Goal: Information Seeking & Learning: Check status

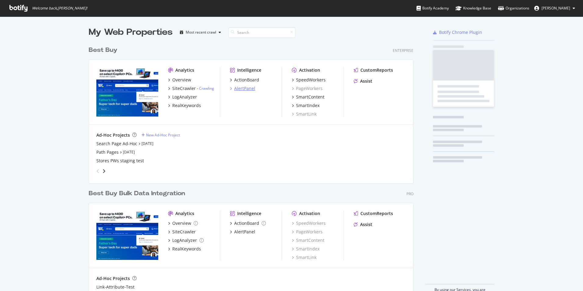
scroll to position [286, 574]
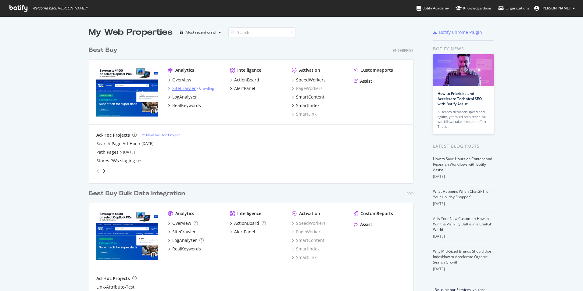
click at [176, 86] on div "SiteCrawler" at bounding box center [183, 88] width 23 height 6
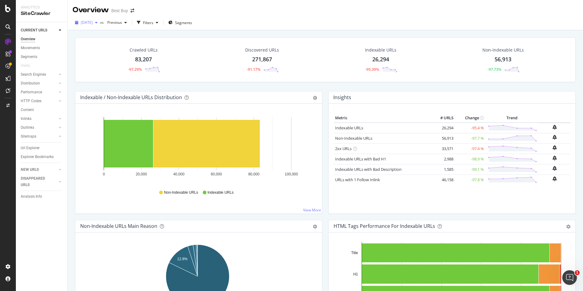
click at [93, 23] on span "[DATE]" at bounding box center [87, 22] width 12 height 5
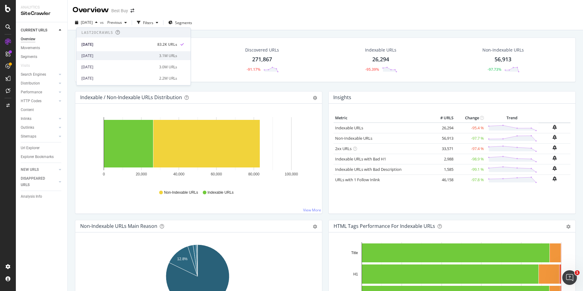
click at [98, 58] on div "[DATE]" at bounding box center [118, 55] width 74 height 5
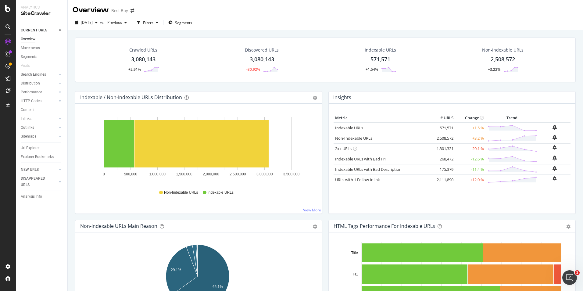
drag, startPoint x: 23, startPoint y: 148, endPoint x: 324, endPoint y: 103, distance: 305.1
click at [23, 148] on div "Url Explorer" at bounding box center [30, 148] width 19 height 6
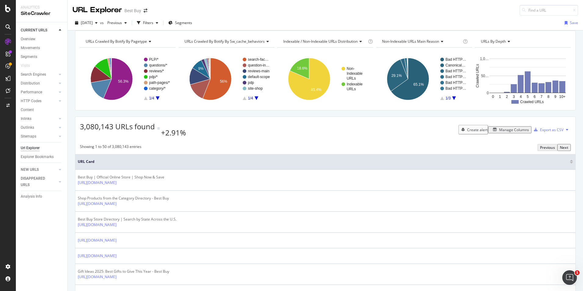
click at [519, 12] on div at bounding box center [523, 10] width 9 height 4
click at [526, 10] on input at bounding box center [548, 10] width 59 height 11
paste input "[URL][DOMAIN_NAME]"
click at [526, 10] on input "[URL][DOMAIN_NAME]" at bounding box center [548, 10] width 59 height 11
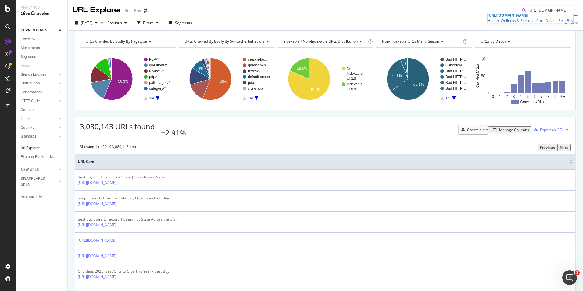
scroll to position [0, 0]
drag, startPoint x: 525, startPoint y: 10, endPoint x: 451, endPoint y: -1, distance: 75.1
click at [451, 0] on html "Analytics SiteCrawler CURRENT URLS Overview Movements Segments Visits Search En…" at bounding box center [291, 145] width 583 height 291
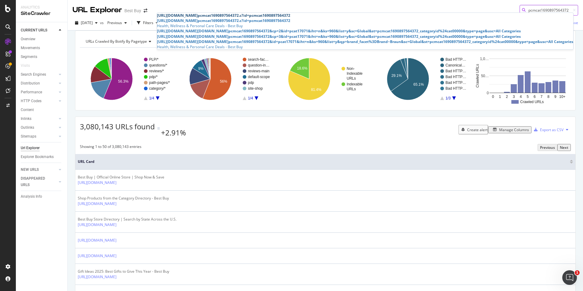
type input "pcmcat1690897564372"
click at [479, 18] on div "[URL][DOMAIN_NAME] pcmcat1690897564372 .c?id=pcmcat1690897564372" at bounding box center [365, 15] width 416 height 5
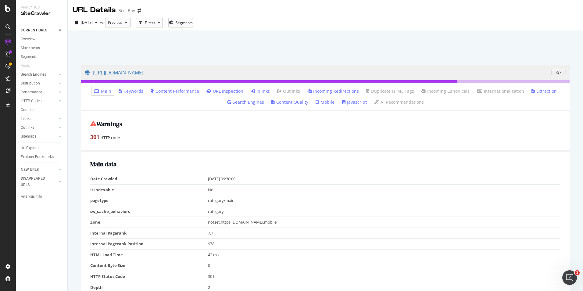
click at [259, 90] on link "Inlinks" at bounding box center [260, 91] width 19 height 6
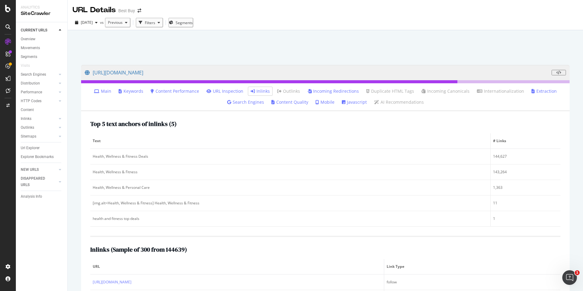
drag, startPoint x: 28, startPoint y: 117, endPoint x: 125, endPoint y: 131, distance: 98.3
click at [28, 117] on div "Inlinks" at bounding box center [26, 119] width 11 height 6
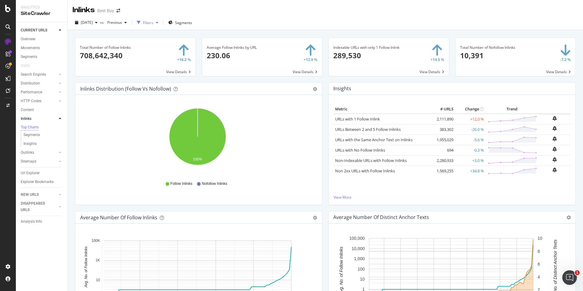
click at [153, 23] on div "Filters" at bounding box center [148, 22] width 10 height 5
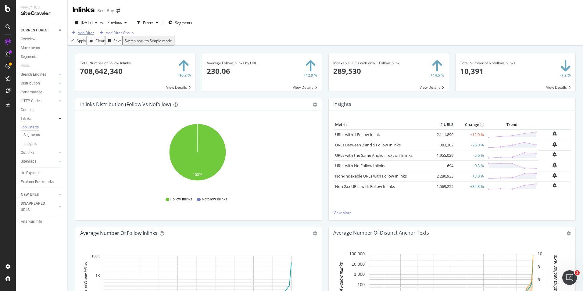
click at [85, 35] on div "Add Filter" at bounding box center [86, 32] width 16 height 5
click at [266, 17] on div "[DATE] vs Previous Filters Segments Add Filter Add Filter Group Apply Clear Sav…" at bounding box center [325, 30] width 515 height 30
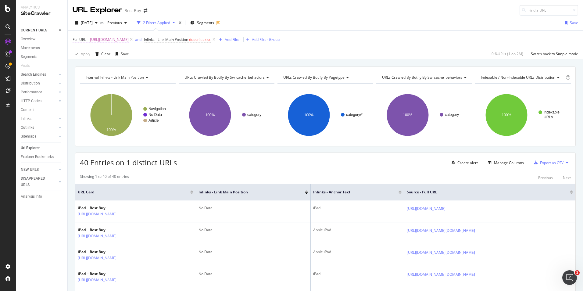
click at [129, 39] on span "[URL][DOMAIN_NAME]" at bounding box center [109, 39] width 39 height 9
click at [128, 66] on input "[URL][DOMAIN_NAME]" at bounding box center [107, 65] width 58 height 10
paste input "all-electronics-on-sale/all-health-wellness-on-sale/pcmcat1690897564372.c?id=pc…"
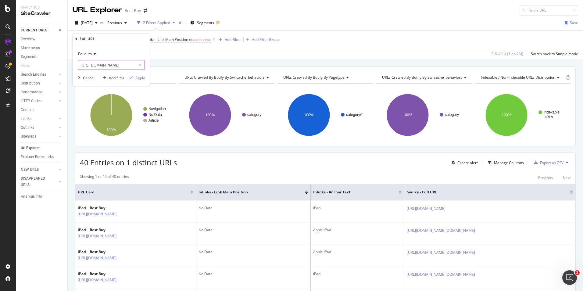
scroll to position [0, 173]
click at [108, 63] on input "[URL][DOMAIN_NAME]" at bounding box center [107, 65] width 58 height 10
drag, startPoint x: 94, startPoint y: 64, endPoint x: -1, endPoint y: 60, distance: 95.5
click at [0, 60] on html "Analytics SiteCrawler CURRENT URLS Overview Movements Segments Visits Search En…" at bounding box center [291, 145] width 583 height 291
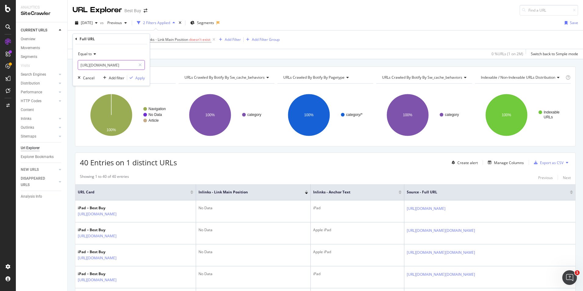
click at [126, 65] on input "[URL][DOMAIN_NAME]" at bounding box center [107, 65] width 58 height 10
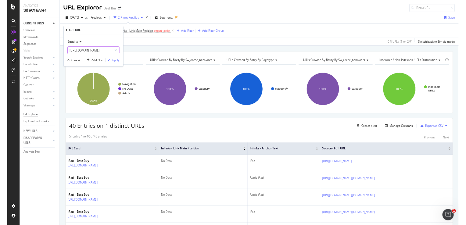
scroll to position [0, 84]
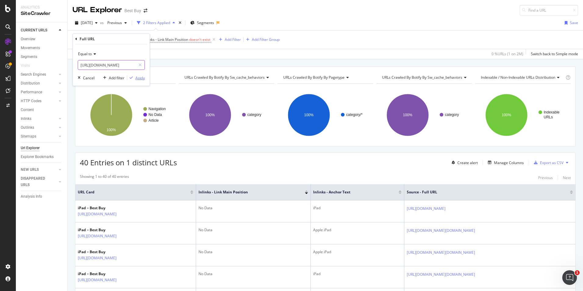
type input "[URL][DOMAIN_NAME]"
click at [141, 79] on div "Apply" at bounding box center [139, 77] width 9 height 5
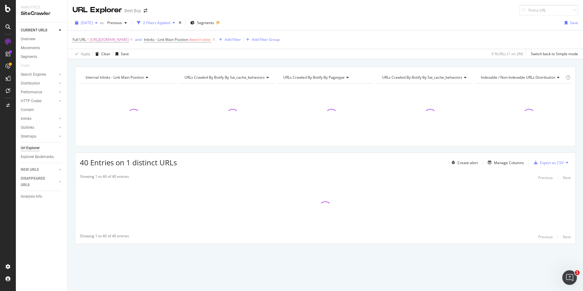
click at [93, 23] on span "[DATE]" at bounding box center [87, 22] width 12 height 5
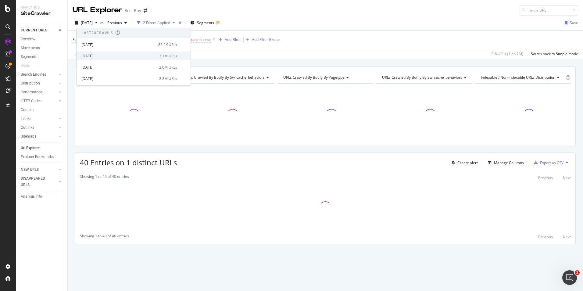
click at [99, 55] on div "[DATE]" at bounding box center [118, 55] width 74 height 5
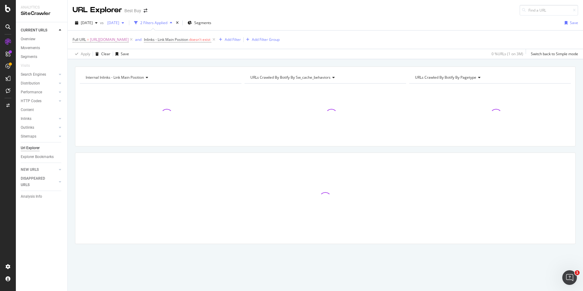
click at [127, 22] on div "button" at bounding box center [122, 23] width 7 height 4
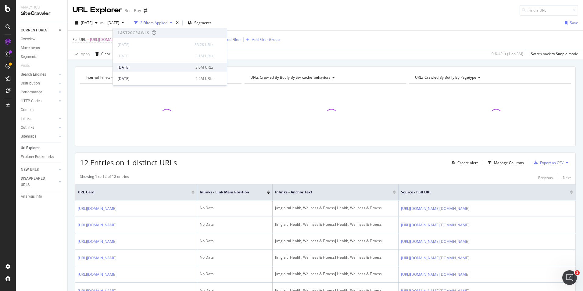
click at [155, 66] on div "[DATE]" at bounding box center [155, 67] width 74 height 5
